Goal: Task Accomplishment & Management: Manage account settings

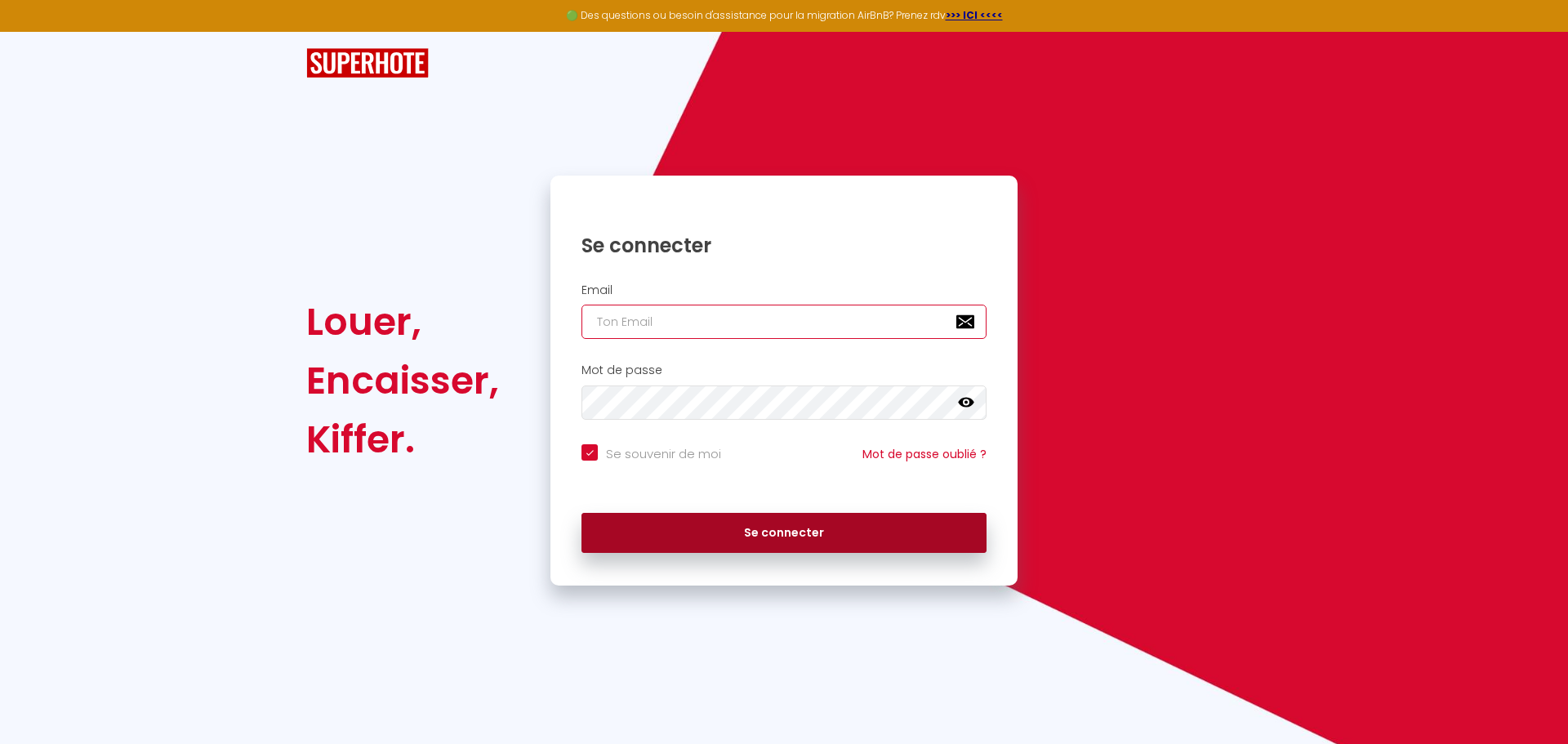
type input "[EMAIL_ADDRESS][DOMAIN_NAME]"
click at [768, 532] on button "Se connecter" at bounding box center [784, 533] width 405 height 41
checkbox input "true"
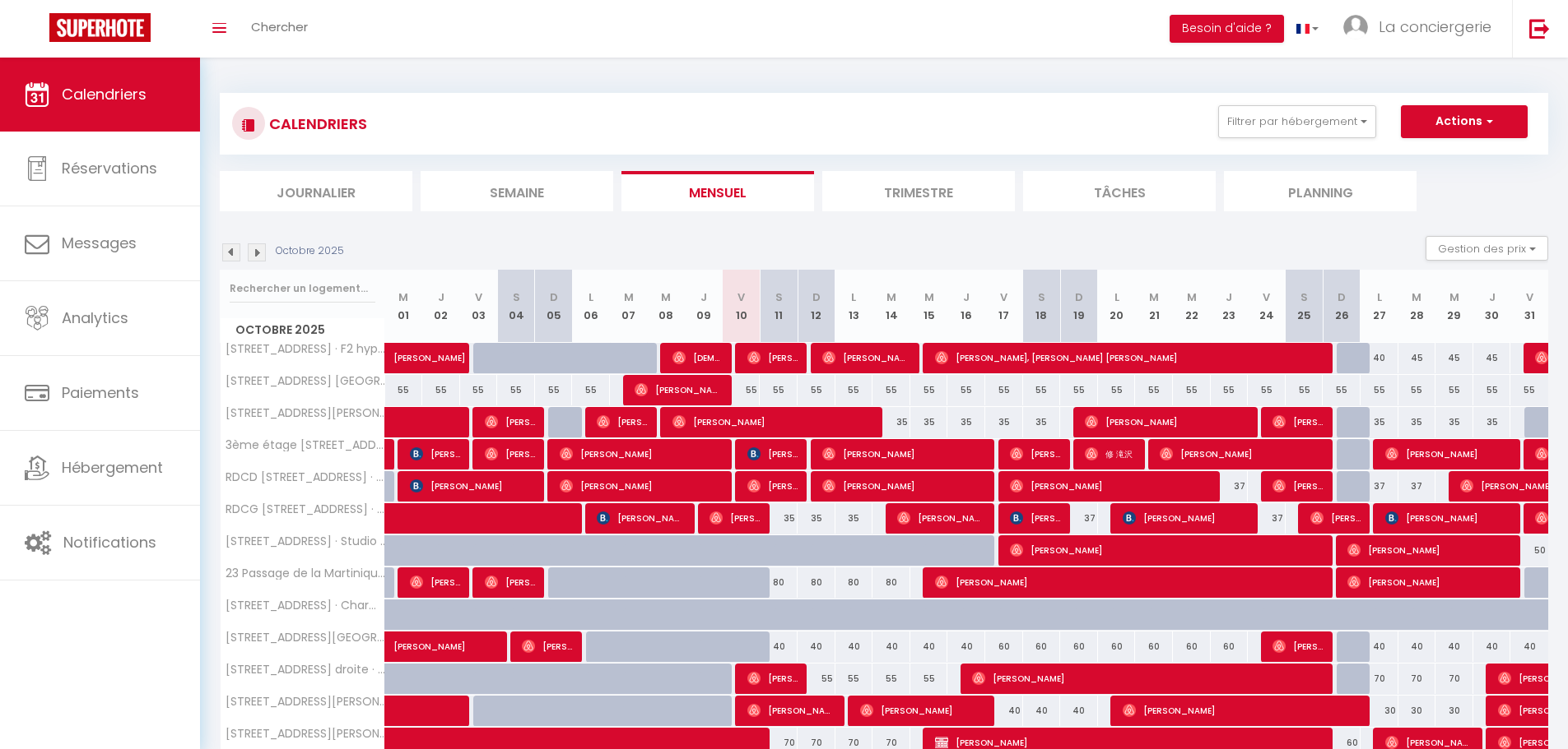
click at [483, 187] on li "Semaine" at bounding box center [516, 191] width 192 height 41
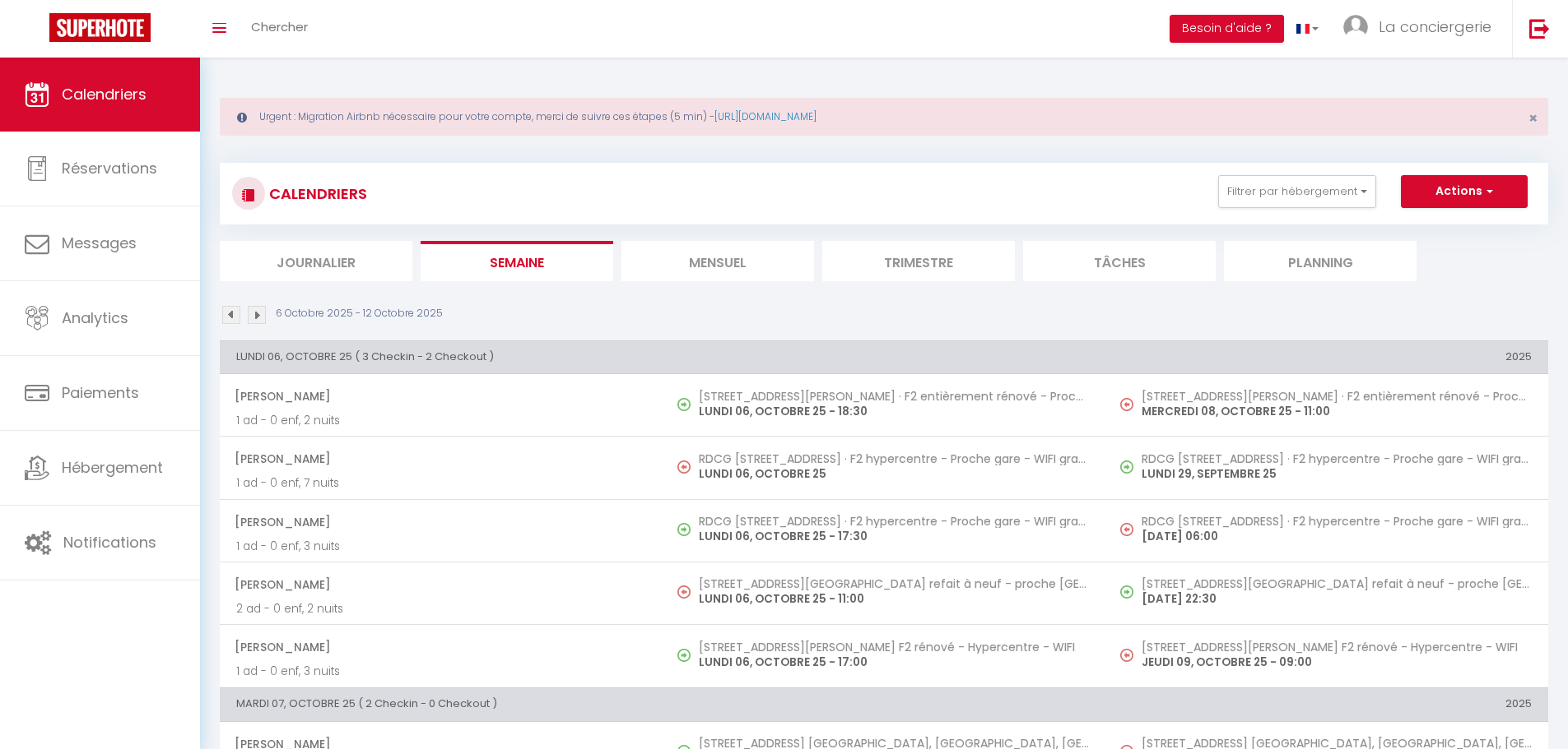
click at [261, 313] on img at bounding box center [257, 315] width 18 height 18
